Goal: Information Seeking & Learning: Learn about a topic

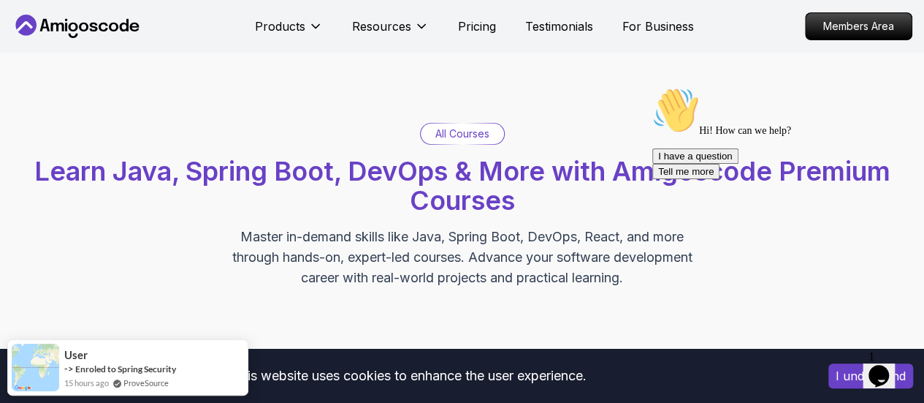
click at [860, 44] on nav "Products Resources Pricing Testimonials For Business Members Area" at bounding box center [462, 26] width 901 height 53
click at [843, 5] on nav "Products Resources Pricing Testimonials For Business Members Area" at bounding box center [462, 26] width 901 height 53
click at [842, 16] on p "Members Area" at bounding box center [859, 26] width 101 height 25
click at [454, 18] on div "Products Resources Pricing Testimonials For Business" at bounding box center [474, 26] width 439 height 29
click at [456, 20] on div "Products Resources Pricing Testimonials For Business" at bounding box center [474, 26] width 439 height 29
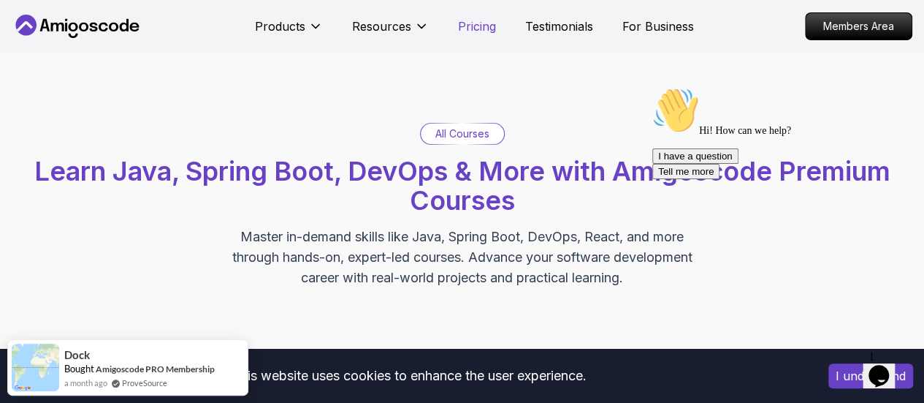
click at [462, 23] on p "Pricing" at bounding box center [477, 27] width 38 height 18
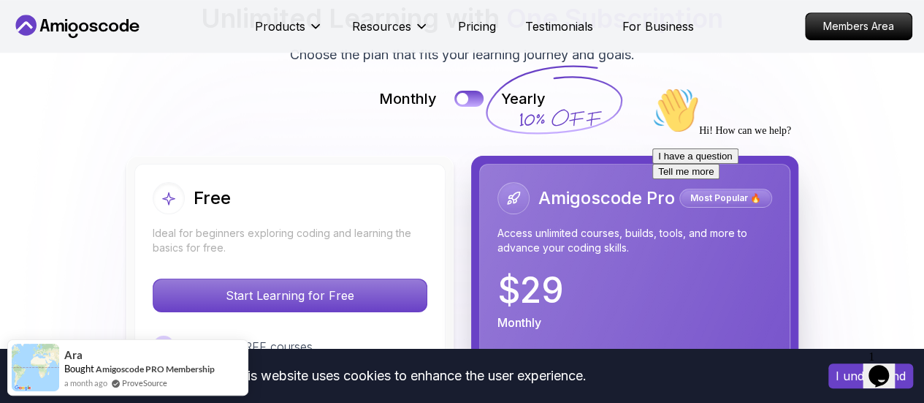
scroll to position [3283, 0]
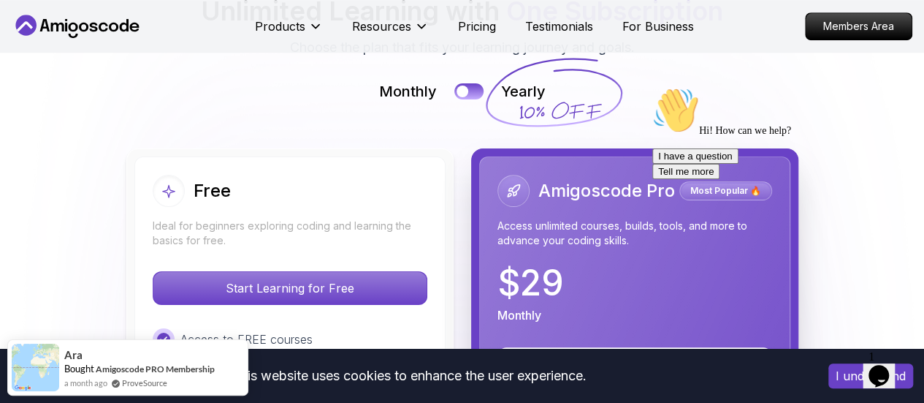
click at [884, 371] on icon "$i18n('chat', 'chat_widget')" at bounding box center [879, 376] width 20 height 22
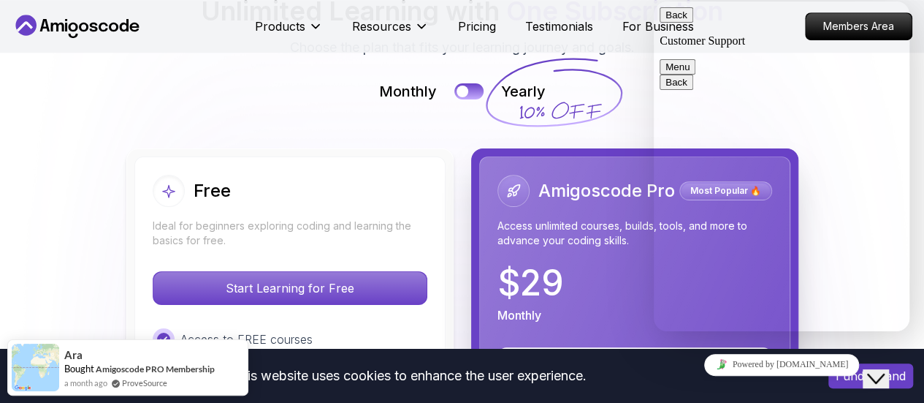
click at [884, 371] on icon "Close Chat This icon closes the chat window." at bounding box center [876, 379] width 18 height 18
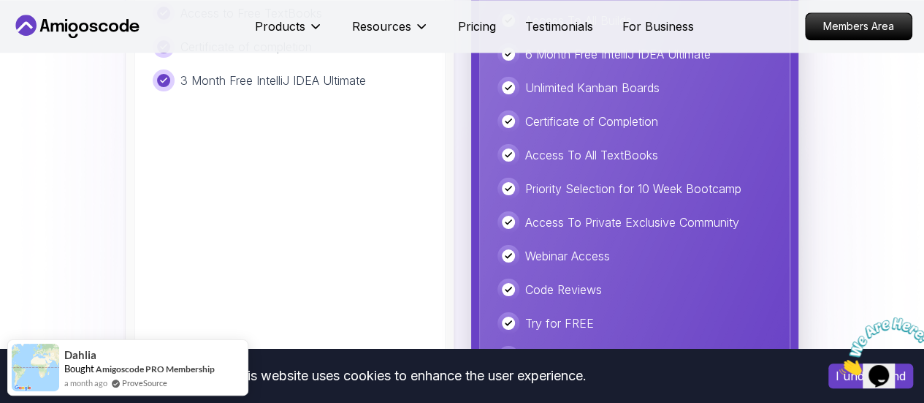
scroll to position [3714, 0]
